Goal: Communication & Community: Participate in discussion

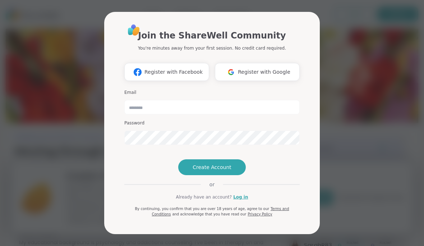
click at [262, 68] on span "Register with Google" at bounding box center [264, 72] width 52 height 8
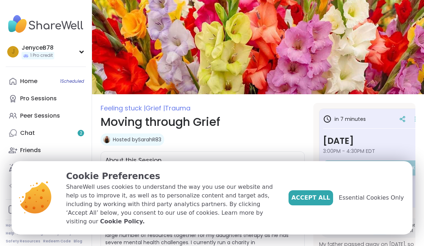
click at [326, 195] on button "Accept All" at bounding box center [311, 197] width 45 height 15
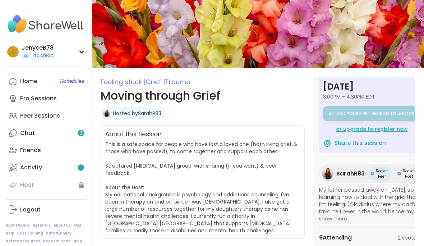
scroll to position [27, 0]
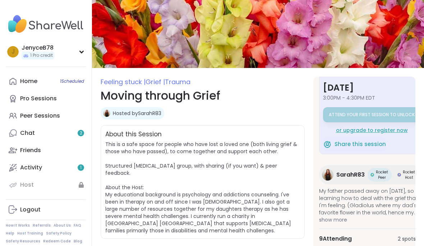
click at [74, 132] on link "Chat 2" at bounding box center [46, 132] width 80 height 17
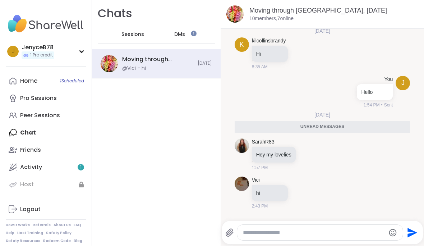
click at [37, 161] on link "Activity 1" at bounding box center [46, 167] width 80 height 17
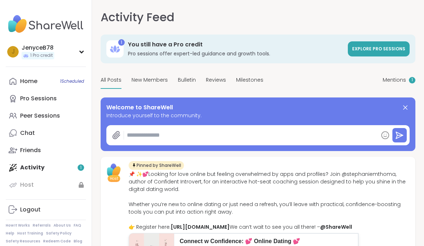
click at [37, 116] on div "Peer Sessions" at bounding box center [40, 116] width 40 height 8
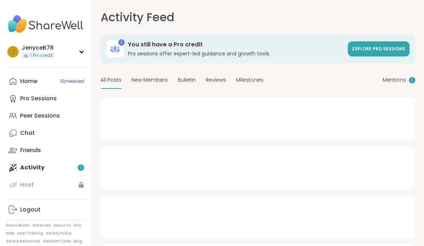
type textarea "*"
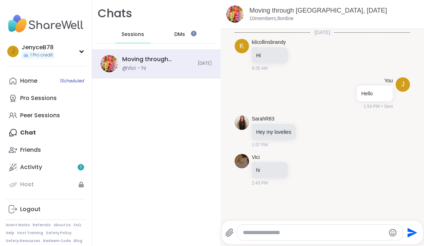
click at [146, 54] on div "Moving through Grief, [DATE] @Vici - hi [DATE]" at bounding box center [156, 64] width 129 height 29
click at [128, 26] on div "Sessions" at bounding box center [132, 34] width 35 height 17
click at [27, 83] on div "Home 1 Scheduled" at bounding box center [28, 81] width 17 height 8
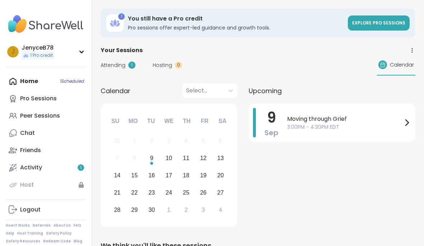
click at [396, 122] on span "Moving through Grief" at bounding box center [344, 119] width 115 height 9
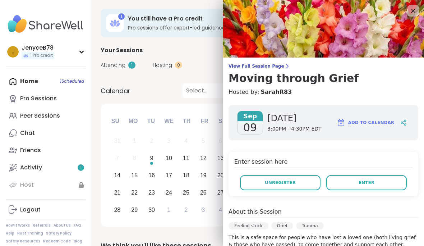
click at [381, 186] on button "Enter" at bounding box center [366, 182] width 81 height 15
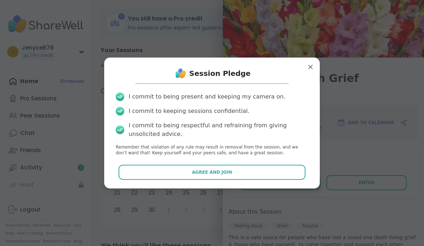
click at [177, 169] on button "Agree and Join" at bounding box center [212, 172] width 187 height 15
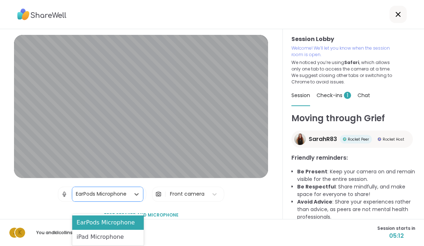
click at [90, 222] on div "EarPods Microphone" at bounding box center [108, 222] width 72 height 14
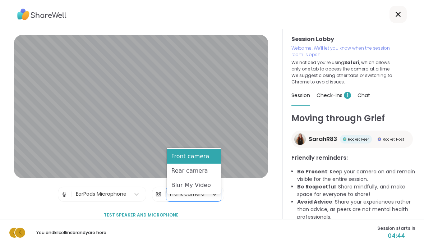
click at [198, 155] on div "Front camera" at bounding box center [194, 156] width 54 height 14
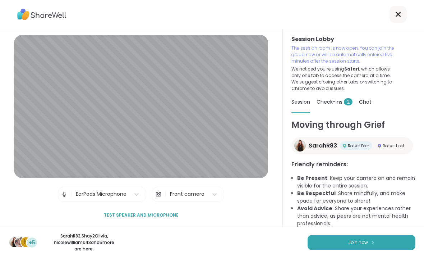
click at [362, 239] on span "Join now" at bounding box center [358, 242] width 20 height 6
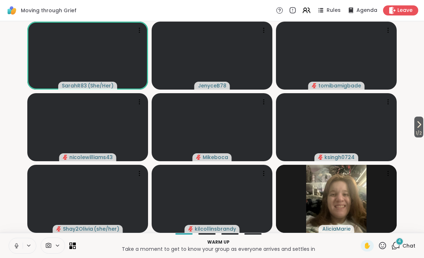
click at [33, 245] on button at bounding box center [29, 245] width 13 height 6
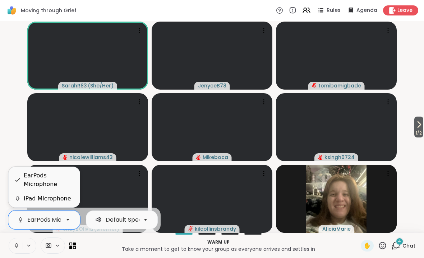
click at [49, 220] on div "EarPods Microphone" at bounding box center [56, 219] width 59 height 9
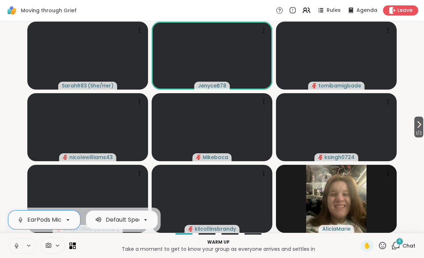
click at [10, 244] on button at bounding box center [16, 245] width 14 height 15
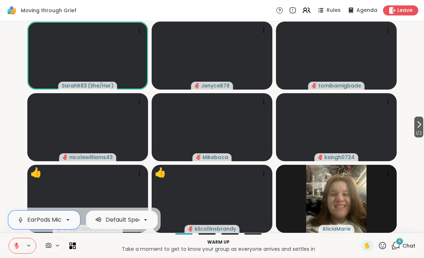
click at [400, 245] on icon at bounding box center [395, 245] width 9 height 9
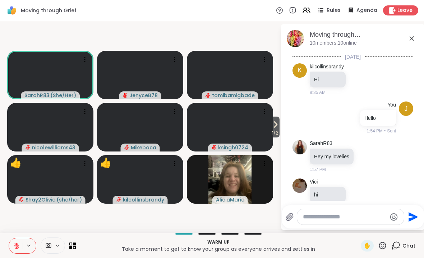
scroll to position [217, 0]
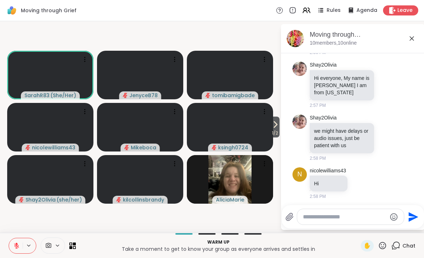
click at [405, 214] on button "Send" at bounding box center [412, 216] width 16 height 16
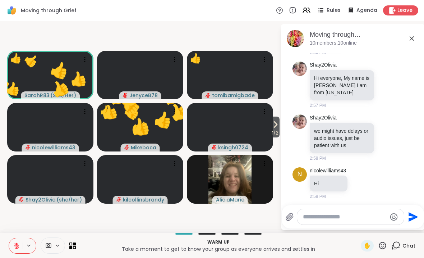
click at [397, 215] on icon "Emoji picker" at bounding box center [394, 216] width 9 height 9
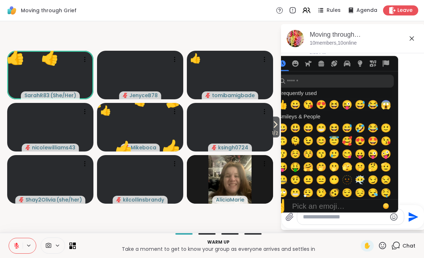
click at [302, 110] on button "😀" at bounding box center [295, 104] width 13 height 13
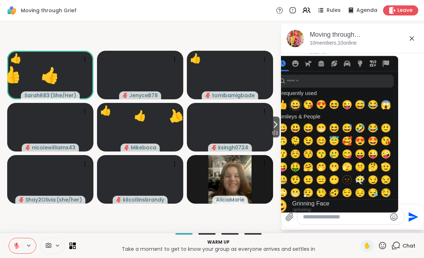
type textarea "**"
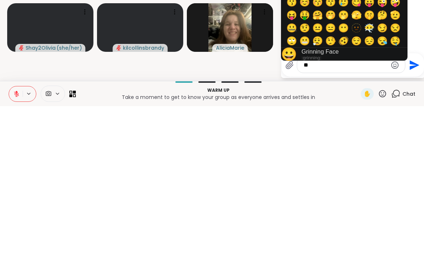
scroll to position [0, 0]
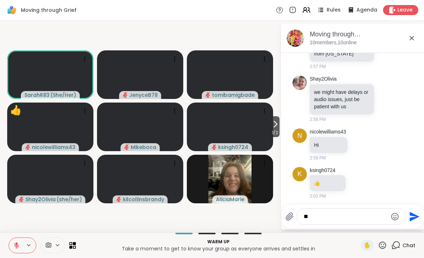
click at [388, 237] on div "Warm up Take a moment to get to know your group as everyone arrives and settles…" at bounding box center [212, 245] width 424 height 25
click at [386, 237] on div "Warm up Take a moment to get to know your group as everyone arrives and settles…" at bounding box center [212, 245] width 424 height 25
click at [387, 236] on div "Warm up Take a moment to get to know your group as everyone arrives and settles…" at bounding box center [212, 245] width 424 height 25
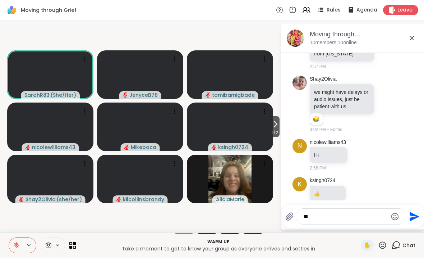
click at [383, 241] on icon at bounding box center [382, 245] width 9 height 9
click at [386, 241] on icon at bounding box center [382, 245] width 9 height 9
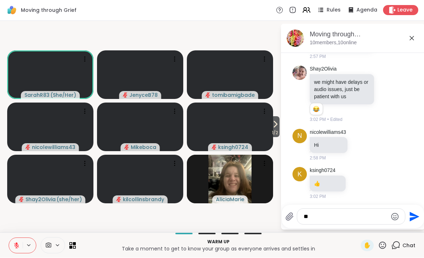
click at [357, 213] on textarea "**" at bounding box center [346, 216] width 84 height 7
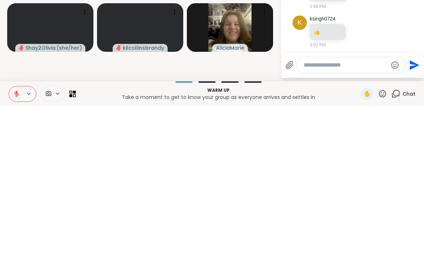
scroll to position [0, 0]
click at [386, 242] on icon at bounding box center [382, 245] width 7 height 7
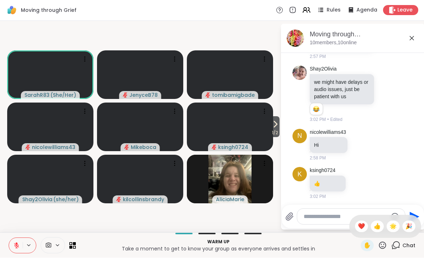
click at [377, 222] on span "👍" at bounding box center [377, 226] width 7 height 9
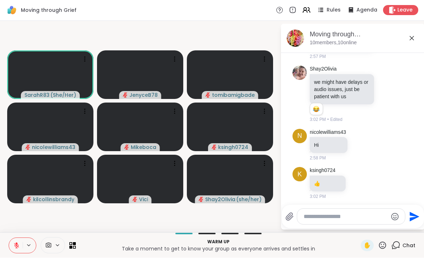
scroll to position [301, 0]
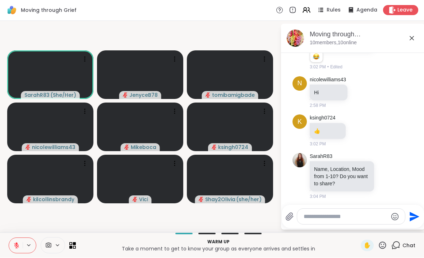
click at [358, 219] on textarea "Type your message" at bounding box center [346, 216] width 84 height 7
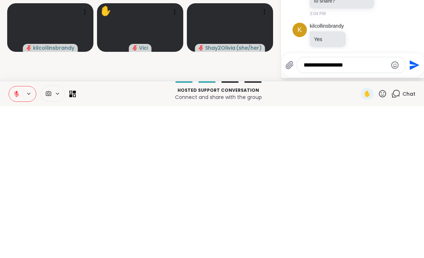
scroll to position [334, 0]
type textarea "**********"
click at [414, 212] on icon "Send" at bounding box center [415, 217] width 10 height 10
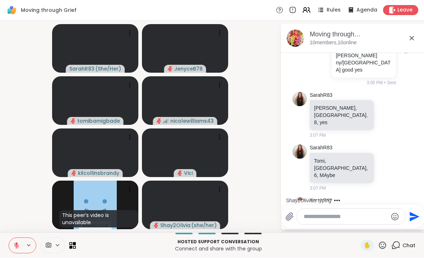
scroll to position [551, 0]
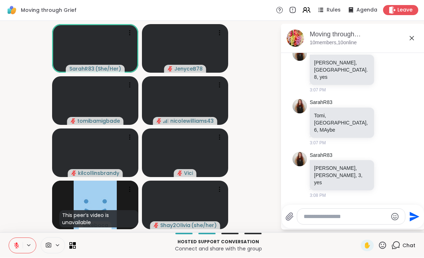
click at [18, 244] on icon at bounding box center [16, 245] width 6 height 6
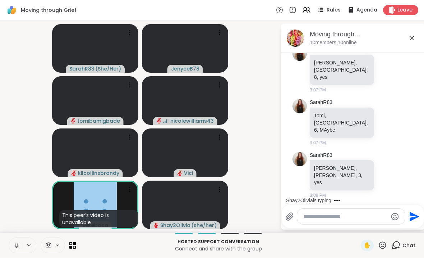
scroll to position [589, 0]
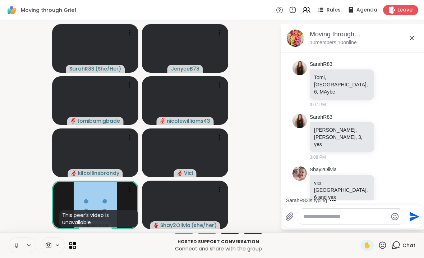
click at [14, 244] on icon at bounding box center [16, 245] width 6 height 6
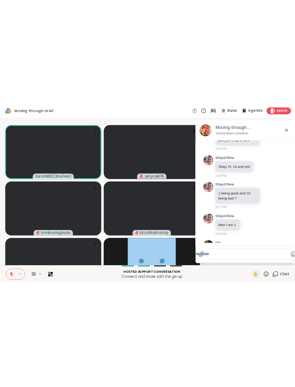
scroll to position [794, 0]
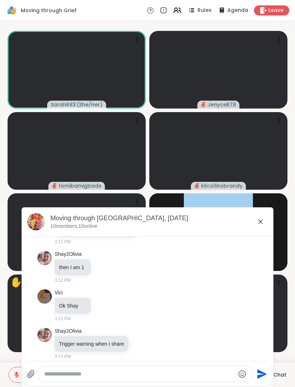
click at [81, 245] on textarea "Type your message" at bounding box center [139, 374] width 190 height 7
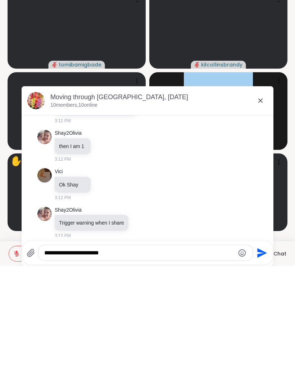
type textarea "**********"
click at [260, 245] on icon "Send" at bounding box center [262, 374] width 10 height 10
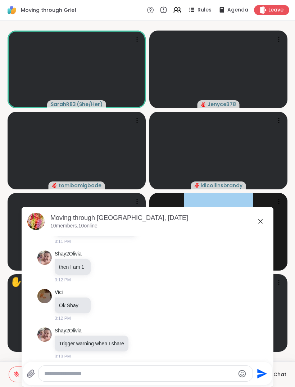
scroll to position [832, 0]
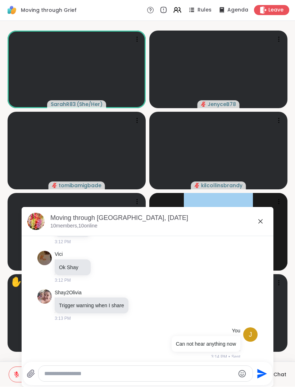
click at [262, 215] on div "Moving through [GEOGRAPHIC_DATA], [DATE]" at bounding box center [158, 218] width 217 height 9
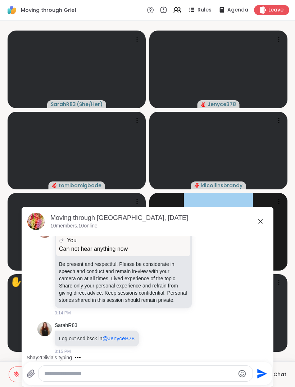
scroll to position [1013, 0]
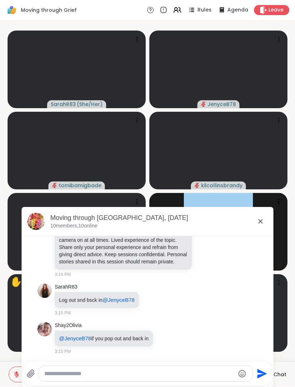
click at [84, 245] on textarea "Type your message" at bounding box center [139, 374] width 190 height 7
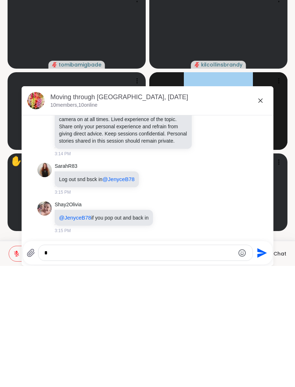
scroll to position [0, 0]
type textarea "**"
click at [262, 245] on icon "Send" at bounding box center [261, 374] width 12 height 12
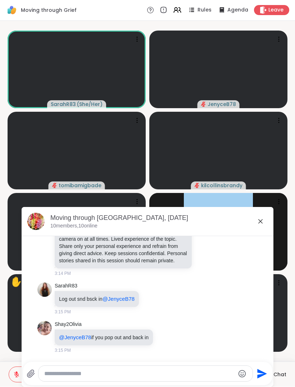
scroll to position [1052, 0]
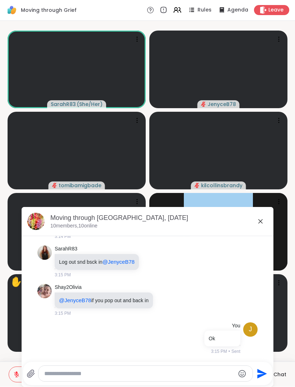
click at [277, 5] on div "Rules Agenda Leave" at bounding box center [218, 10] width 142 height 10
click at [274, 8] on span "Leave" at bounding box center [275, 10] width 15 height 7
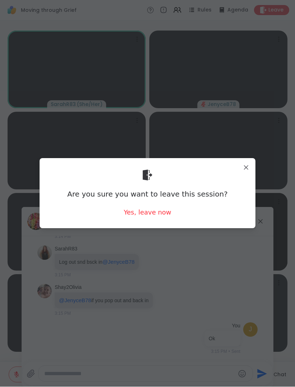
click at [153, 210] on div "Yes, leave now" at bounding box center [147, 212] width 47 height 9
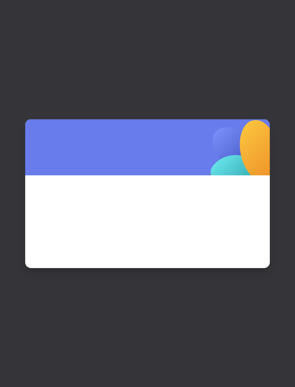
click at [279, 114] on div at bounding box center [147, 193] width 295 height 387
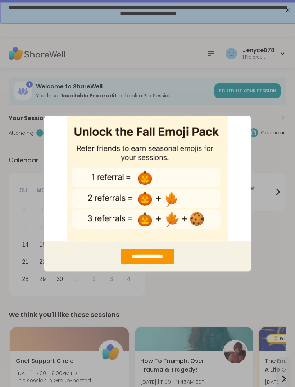
click at [273, 192] on div "**********" at bounding box center [147, 193] width 295 height 387
click at [263, 205] on div "**********" at bounding box center [147, 193] width 295 height 387
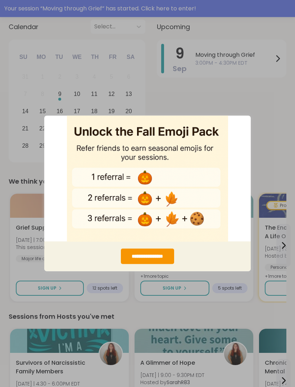
scroll to position [132, 0]
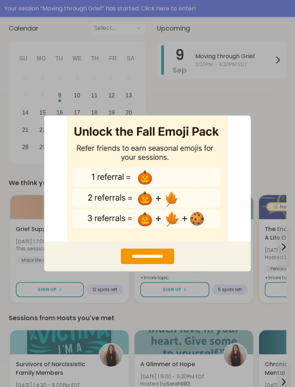
click at [272, 166] on div "**********" at bounding box center [147, 193] width 295 height 387
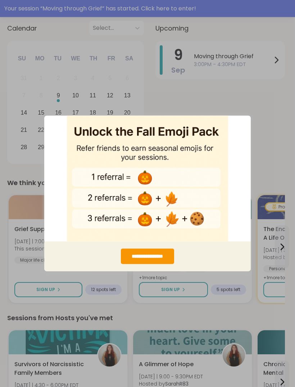
click at [260, 70] on div "**********" at bounding box center [147, 193] width 295 height 387
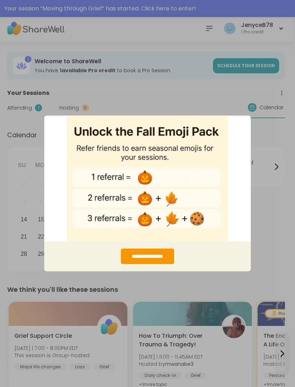
scroll to position [0, 1]
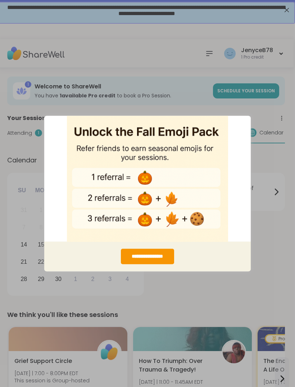
click at [212, 7] on div "**********" at bounding box center [147, 193] width 295 height 387
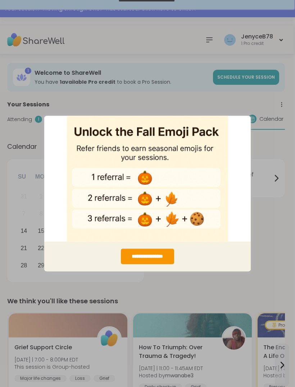
scroll to position [14, 1]
click at [169, 255] on div "**********" at bounding box center [147, 256] width 53 height 15
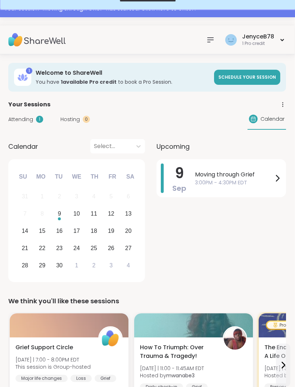
scroll to position [15, 0]
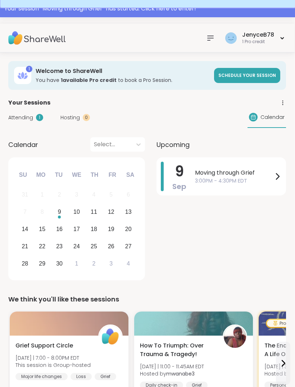
click at [234, 172] on span "Moving through Grief" at bounding box center [234, 173] width 78 height 9
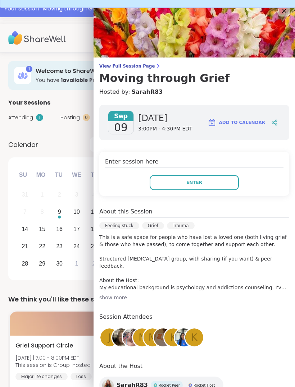
click at [222, 182] on button "Enter" at bounding box center [194, 182] width 89 height 15
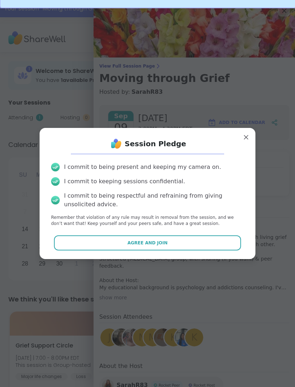
click at [213, 240] on button "Agree and Join" at bounding box center [147, 242] width 187 height 15
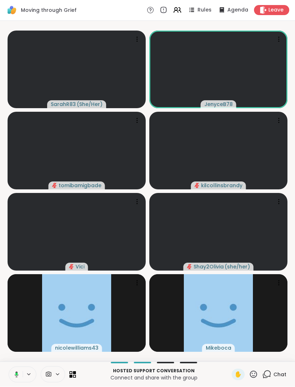
click at [17, 370] on button at bounding box center [15, 374] width 15 height 15
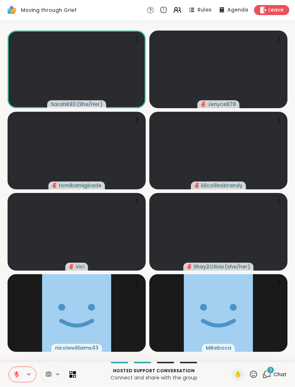
click at [267, 372] on icon at bounding box center [266, 374] width 9 height 9
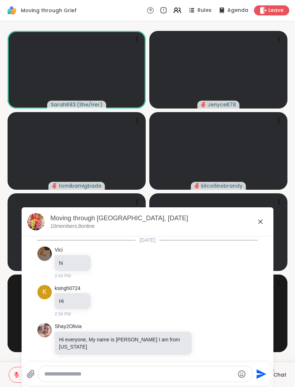
scroll to position [1038, 0]
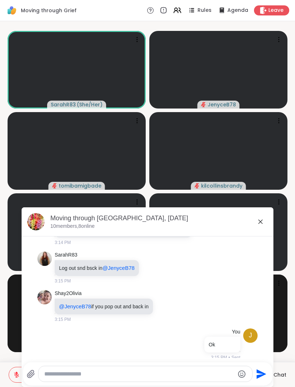
click at [143, 362] on div at bounding box center [148, 361] width 249 height 4
click at [262, 213] on div "Moving through Grief, Sep 09 10 members, 8 online" at bounding box center [148, 221] width 252 height 29
click at [258, 215] on div "Moving through [GEOGRAPHIC_DATA], [DATE]" at bounding box center [158, 218] width 217 height 9
click at [262, 215] on div "Moving through [GEOGRAPHIC_DATA], [DATE]" at bounding box center [158, 218] width 217 height 9
click at [261, 219] on icon at bounding box center [260, 221] width 9 height 9
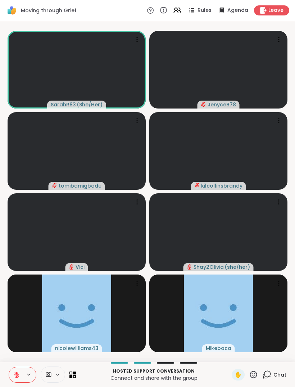
click at [278, 6] on div "Leave" at bounding box center [271, 10] width 35 height 10
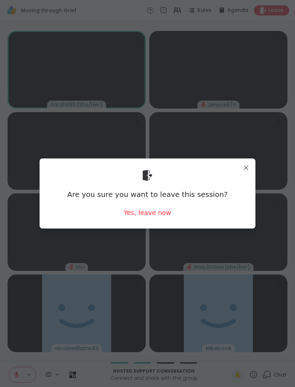
click at [152, 212] on div "Yes, leave now" at bounding box center [147, 212] width 47 height 9
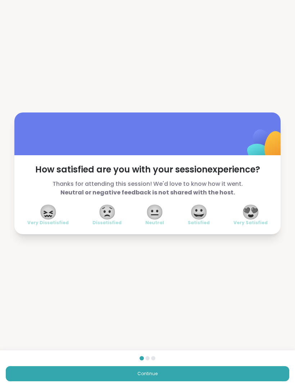
click at [280, 85] on div "How satisfied are you with your session experience? Thanks for attending this s…" at bounding box center [147, 173] width 295 height 347
click at [270, 51] on div "How satisfied are you with your session experience? Thanks for attending this s…" at bounding box center [147, 173] width 295 height 347
click at [73, 370] on button "Continue" at bounding box center [147, 373] width 283 height 15
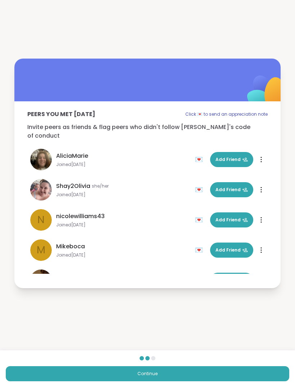
click at [270, 41] on div "Peers you met today Click 💌 to send an appreciation note Invite peers as friend…" at bounding box center [147, 173] width 295 height 347
click at [73, 366] on button "Continue" at bounding box center [147, 373] width 283 height 15
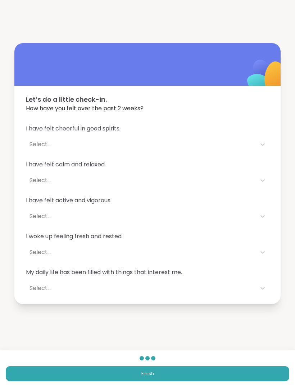
click at [68, 367] on button "Finish" at bounding box center [147, 373] width 283 height 15
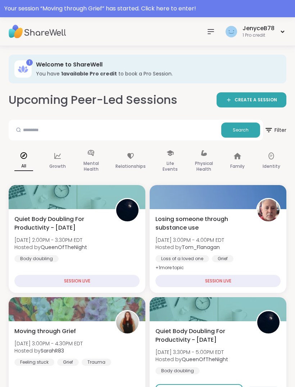
click at [265, 29] on div "JenyceB78" at bounding box center [258, 28] width 32 height 8
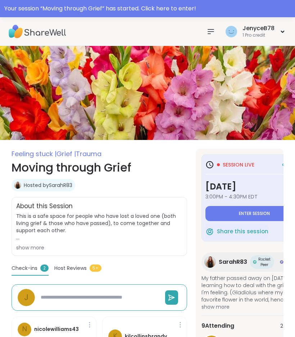
click at [257, 209] on button "Enter session" at bounding box center [253, 213] width 97 height 15
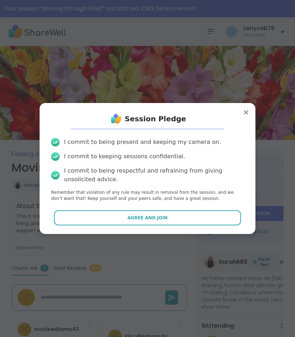
click at [198, 214] on button "Agree and Join" at bounding box center [147, 218] width 187 height 15
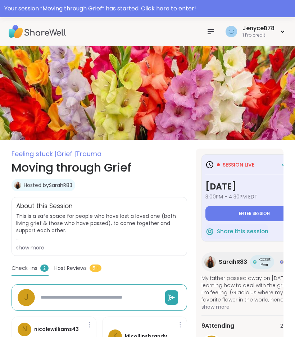
type textarea "*"
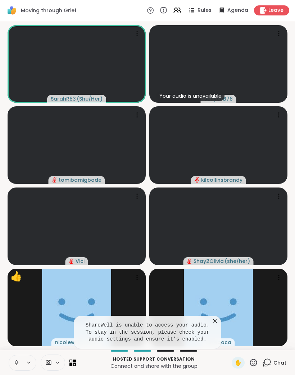
click at [15, 337] on button at bounding box center [16, 362] width 14 height 15
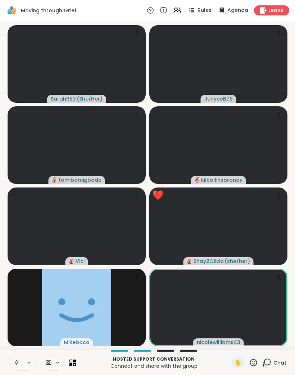
click at [17, 337] on button at bounding box center [16, 362] width 14 height 15
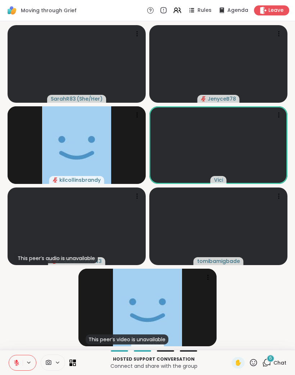
click at [273, 8] on span "Leave" at bounding box center [275, 10] width 15 height 7
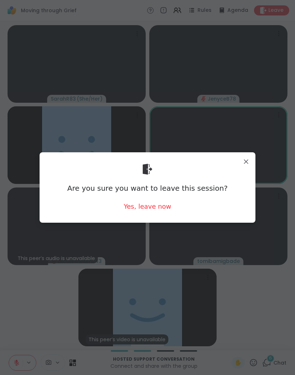
click at [155, 208] on div "Yes, leave now" at bounding box center [147, 206] width 47 height 9
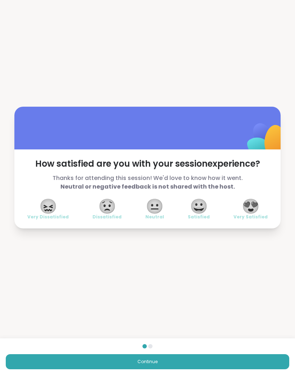
click at [177, 337] on button "Continue" at bounding box center [147, 361] width 283 height 15
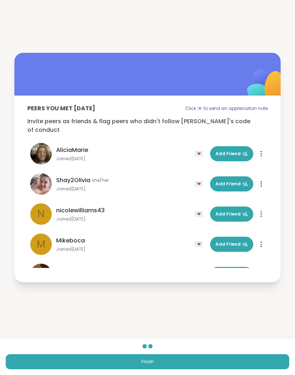
click at [171, 337] on button "Finish" at bounding box center [147, 361] width 283 height 15
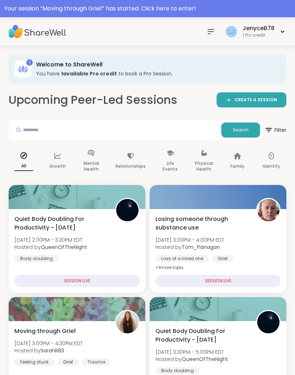
click at [270, 30] on div "JenyceB78" at bounding box center [258, 28] width 32 height 8
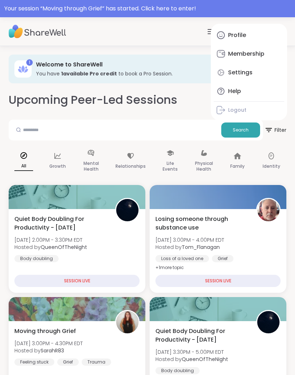
click at [91, 64] on h3 "Welcome to ShareWell" at bounding box center [156, 65] width 240 height 8
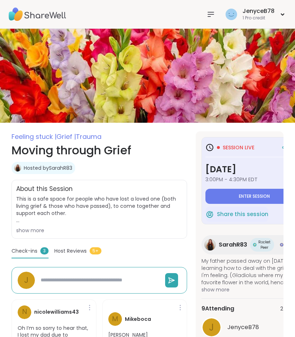
click at [252, 197] on span "Enter session" at bounding box center [254, 197] width 31 height 6
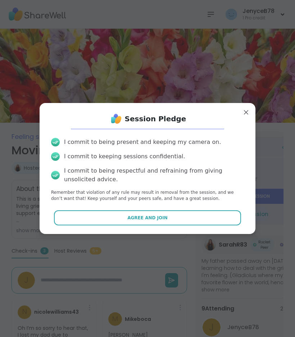
click at [182, 216] on button "Agree and Join" at bounding box center [147, 218] width 187 height 15
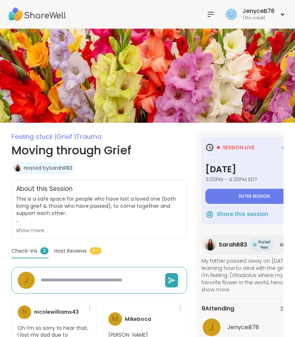
type textarea "*"
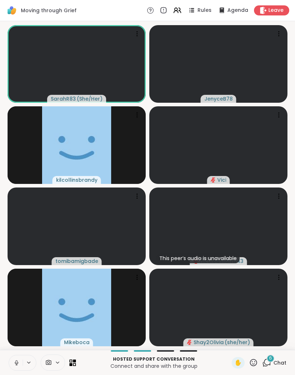
click at [12, 337] on button at bounding box center [16, 362] width 14 height 15
click at [13, 337] on button at bounding box center [16, 362] width 14 height 15
click at [14, 337] on icon at bounding box center [16, 363] width 6 height 6
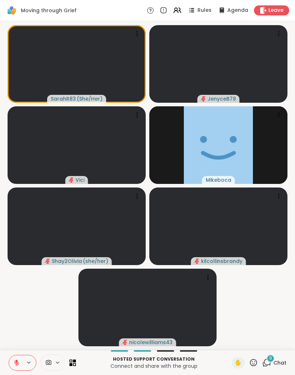
click at [23, 337] on button at bounding box center [29, 363] width 13 height 6
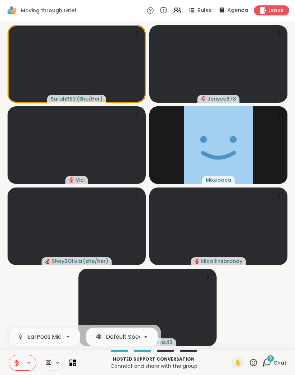
click at [26, 337] on button at bounding box center [29, 363] width 13 height 6
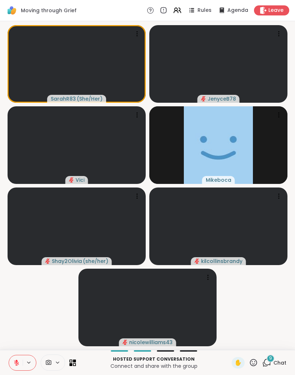
click at [17, 337] on button at bounding box center [16, 362] width 14 height 15
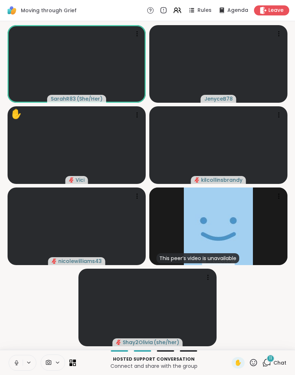
click at [18, 337] on icon at bounding box center [16, 363] width 6 height 6
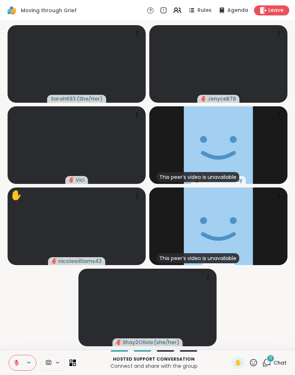
click at [13, 337] on button at bounding box center [16, 362] width 14 height 15
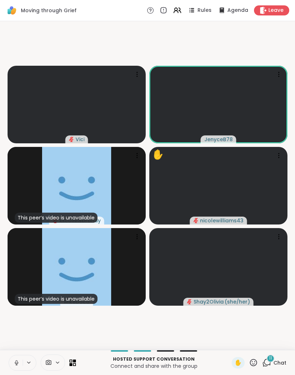
click at [17, 337] on icon at bounding box center [16, 363] width 6 height 6
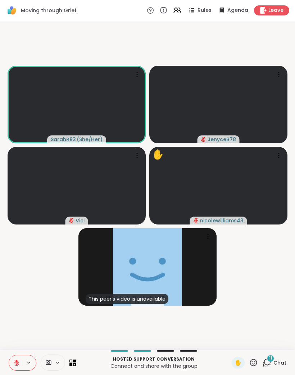
click at [11, 337] on button at bounding box center [16, 362] width 14 height 15
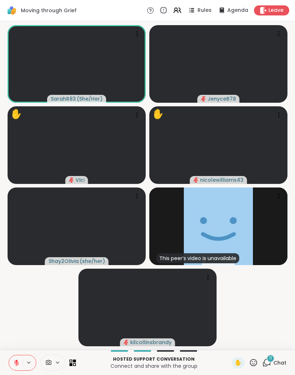
click at [235, 337] on span "✋" at bounding box center [237, 363] width 7 height 9
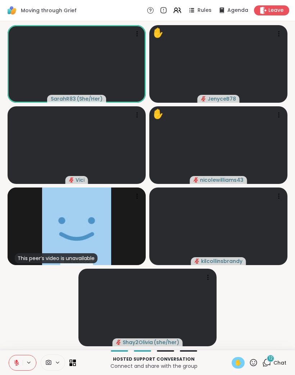
click at [235, 337] on span "✋" at bounding box center [237, 363] width 7 height 9
click at [242, 337] on div "Hosted support conversation Connect and share with the group ✋ 12 Chat" at bounding box center [147, 362] width 295 height 25
click at [244, 337] on div "✋" at bounding box center [237, 363] width 13 height 12
click at [16, 337] on icon at bounding box center [16, 361] width 2 height 3
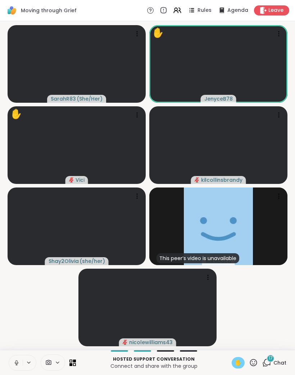
click at [15, 337] on button at bounding box center [16, 362] width 14 height 15
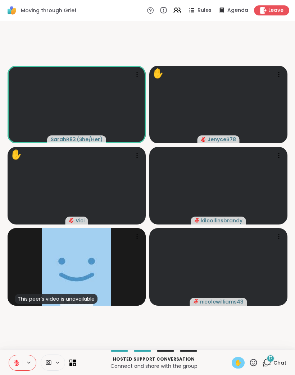
click at [272, 337] on div "Hosted support conversation Connect and share with the group ✋ 17 Chat" at bounding box center [147, 362] width 295 height 25
click at [273, 337] on div "17" at bounding box center [270, 359] width 8 height 8
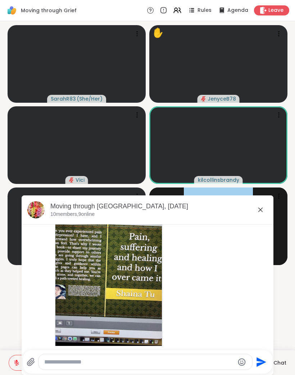
scroll to position [2557, 0]
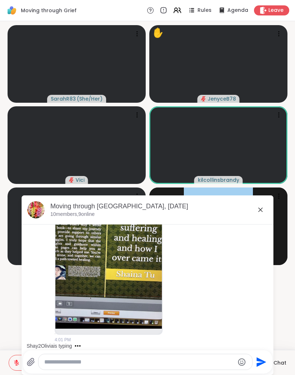
click at [122, 337] on textarea "Type your message" at bounding box center [139, 362] width 190 height 7
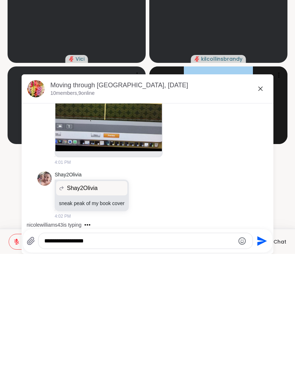
scroll to position [2674, 0]
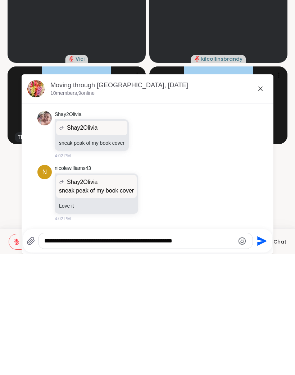
type textarea "**********"
click at [261, 337] on icon "Send" at bounding box center [262, 362] width 10 height 10
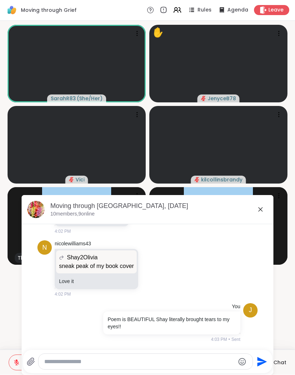
click at [289, 276] on video-player-container "SarahR83 ( She/Her ) ✋ JenyceB78 Vici kilcollinsbrandy This peer’s video is una…" at bounding box center [147, 185] width 286 height 323
click at [264, 205] on div "Moving through [GEOGRAPHIC_DATA], [DATE]" at bounding box center [158, 206] width 217 height 9
click at [260, 206] on icon at bounding box center [260, 210] width 9 height 9
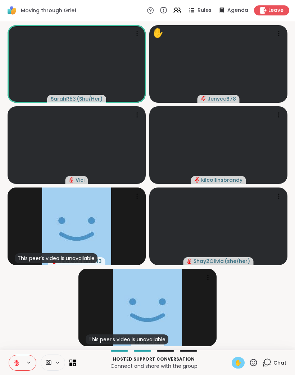
click at [240, 337] on span "✋" at bounding box center [237, 363] width 7 height 9
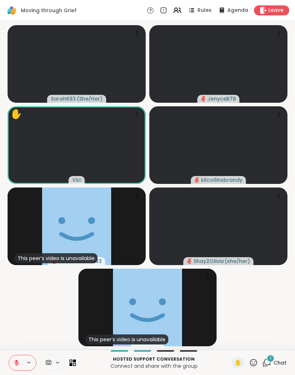
click at [270, 337] on div "1" at bounding box center [270, 359] width 8 height 8
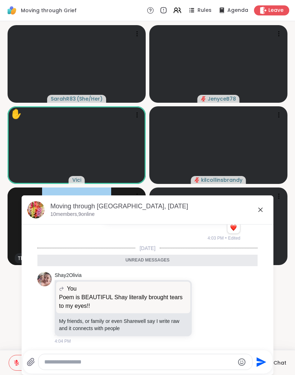
scroll to position [2824, 0]
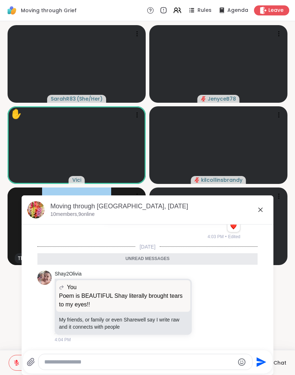
click at [263, 209] on icon at bounding box center [260, 210] width 9 height 9
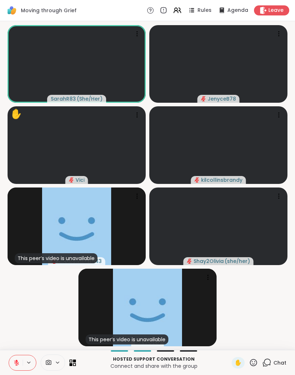
click at [237, 337] on span "✋" at bounding box center [237, 363] width 7 height 9
click at [15, 337] on icon at bounding box center [16, 363] width 6 height 6
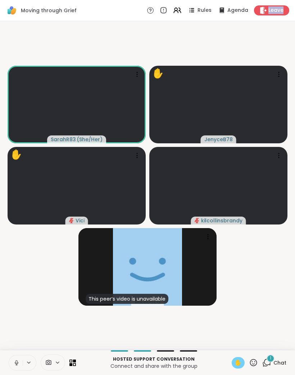
click at [134, 39] on video-player-container "SarahR83 ( She/Her ) ✋ JenyceB78 ✋ Vici kilcollinsbrandy This peer’s video is u…" at bounding box center [147, 185] width 286 height 323
click at [282, 13] on span "Leave" at bounding box center [275, 10] width 15 height 7
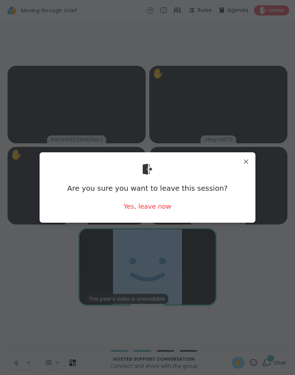
click at [160, 207] on div "Yes, leave now" at bounding box center [147, 206] width 47 height 9
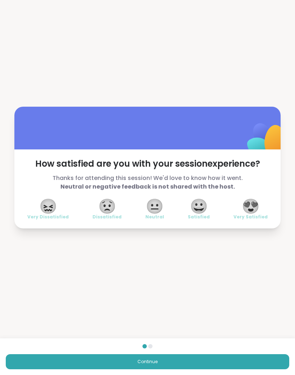
click at [205, 208] on span "😀" at bounding box center [199, 206] width 18 height 13
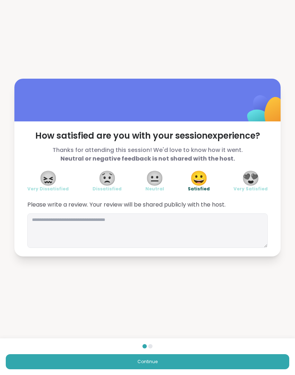
click at [215, 337] on button "Continue" at bounding box center [147, 361] width 283 height 15
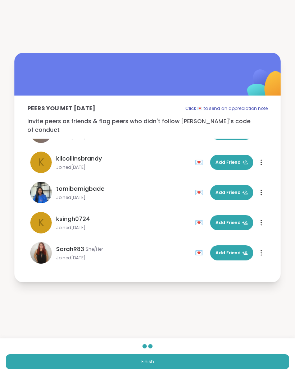
scroll to position [142, 0]
